Goal: Browse casually

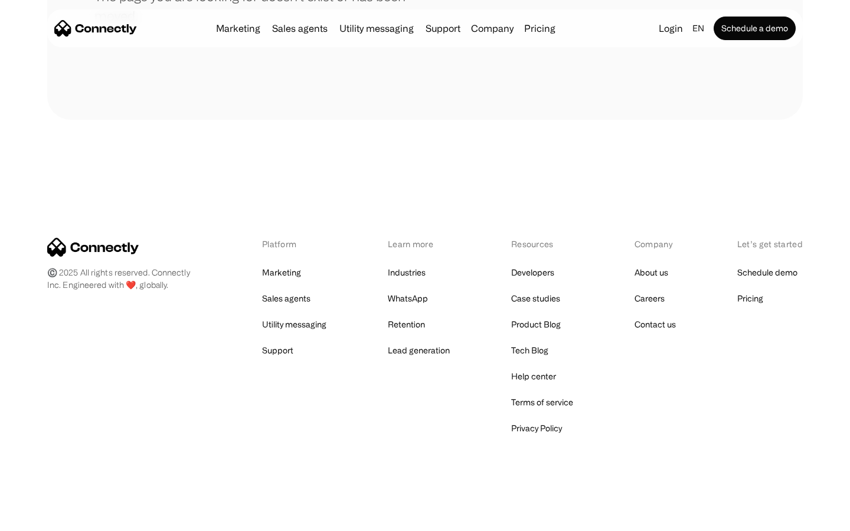
scroll to position [215, 0]
